Goal: Entertainment & Leisure: Consume media (video, audio)

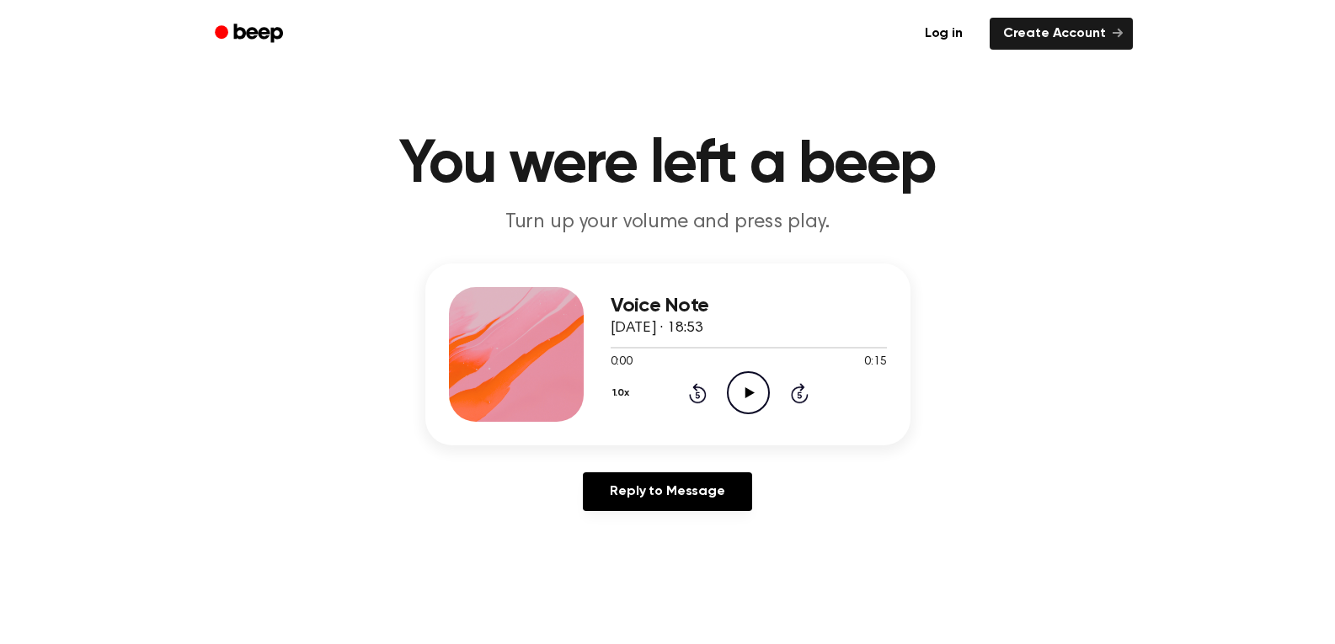
click at [733, 390] on icon "Play Audio" at bounding box center [748, 392] width 43 height 43
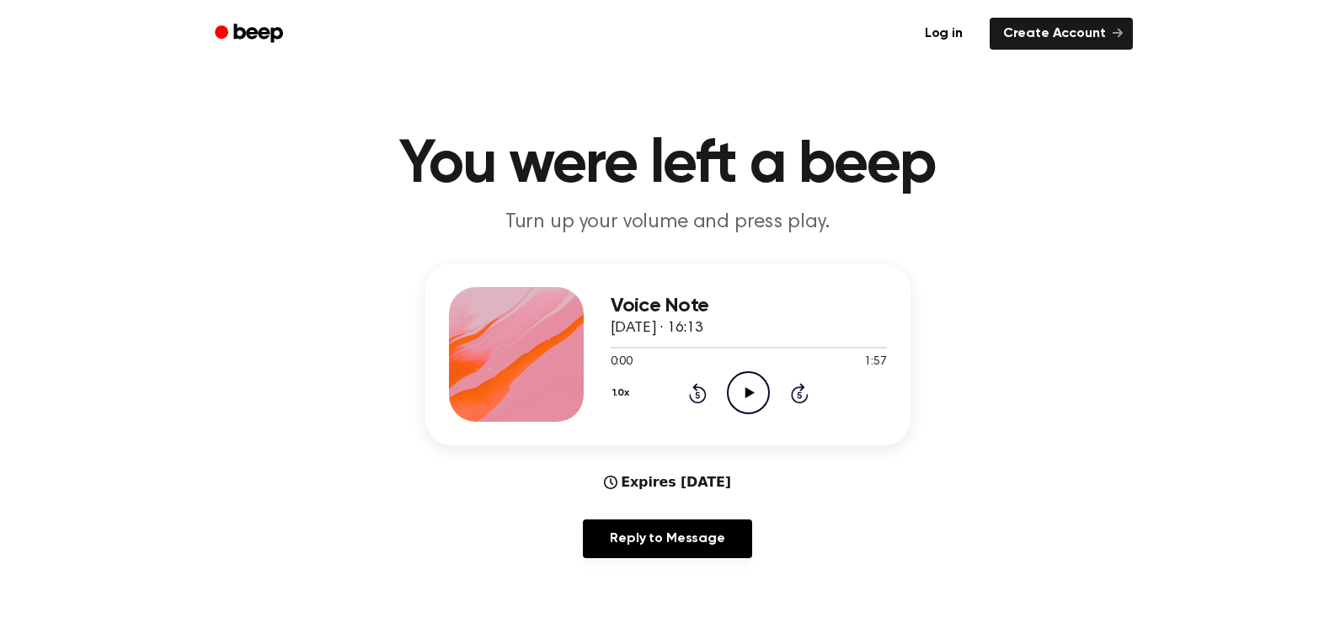
click at [744, 399] on icon "Play Audio" at bounding box center [748, 392] width 43 height 43
click at [626, 400] on button "1.0x" at bounding box center [623, 393] width 25 height 29
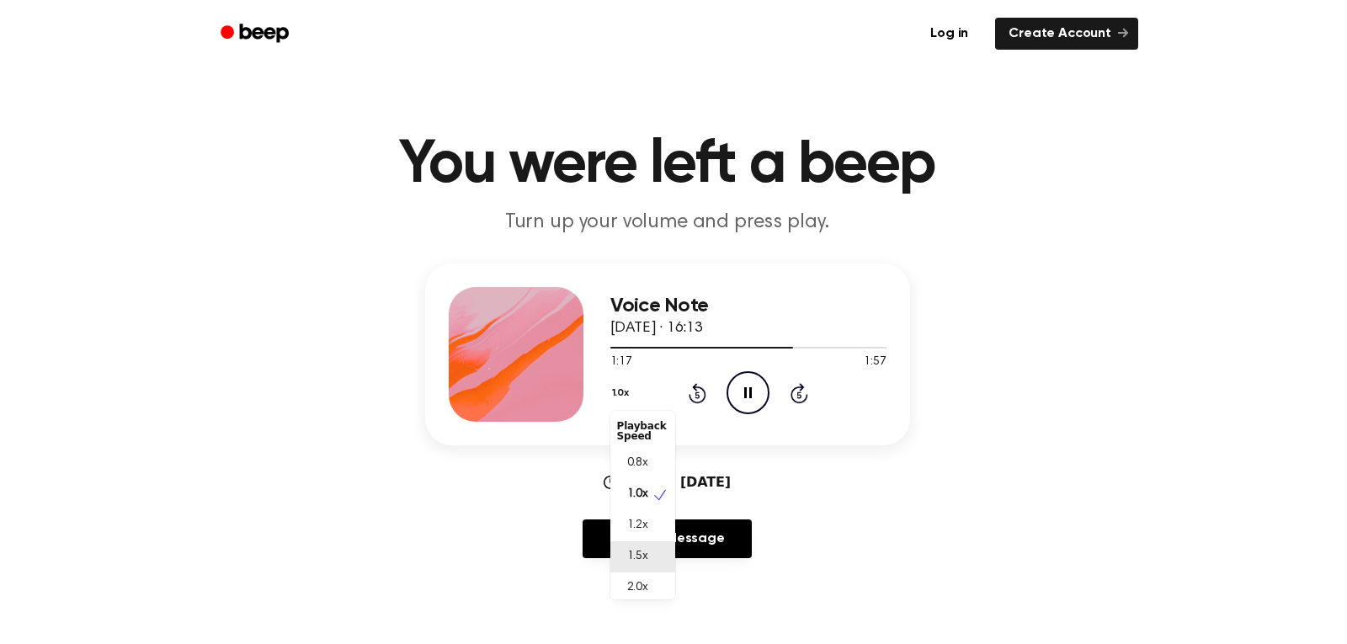
click at [647, 550] on span "1.5x" at bounding box center [637, 557] width 21 height 18
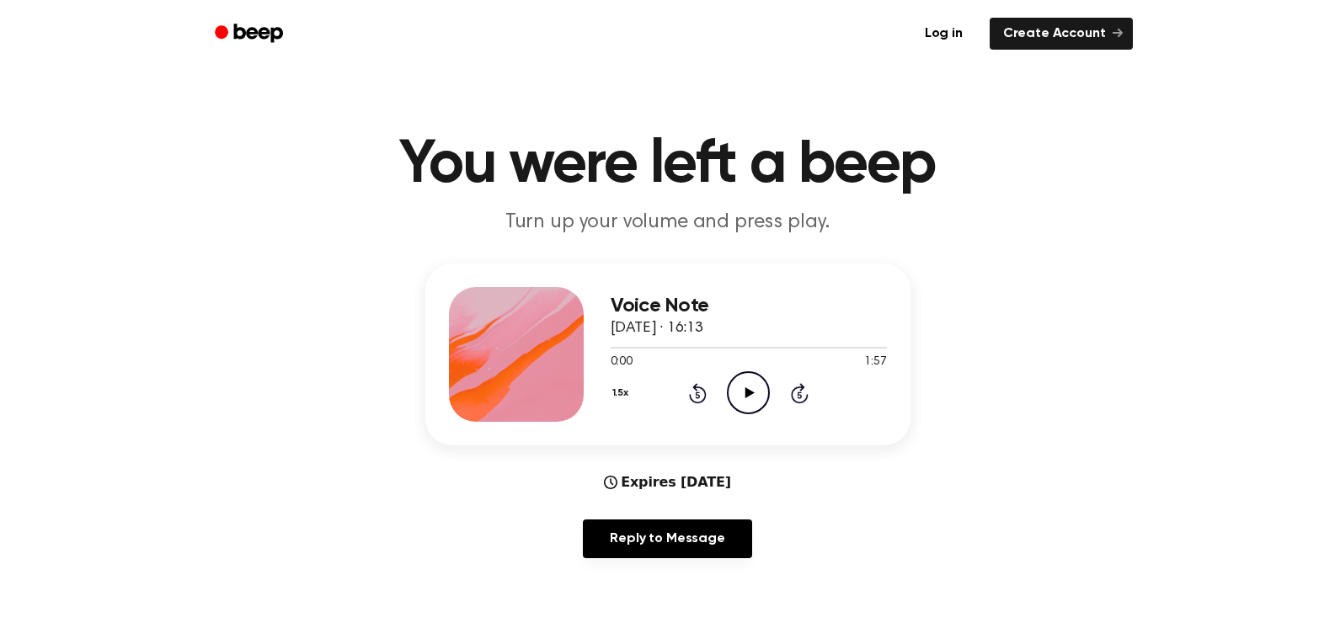
click at [757, 381] on icon "Play Audio" at bounding box center [748, 392] width 43 height 43
click at [824, 341] on div at bounding box center [749, 346] width 276 height 13
click at [749, 379] on icon "Pause Audio" at bounding box center [748, 392] width 43 height 43
